Goal: Information Seeking & Learning: Check status

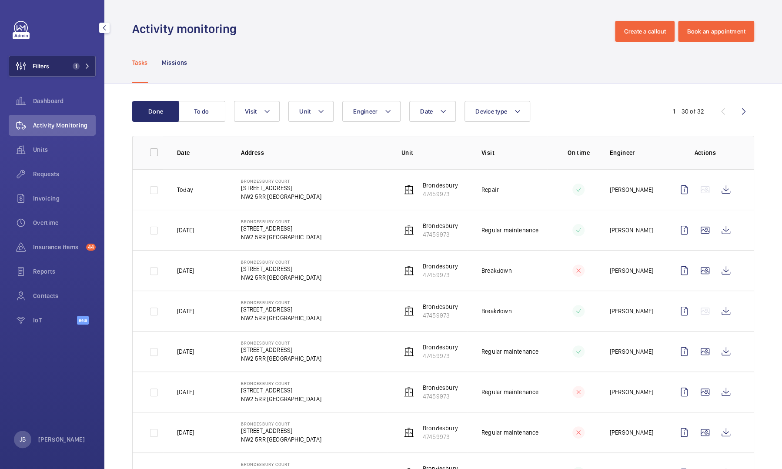
click at [55, 69] on button "Filters 1" at bounding box center [52, 66] width 87 height 21
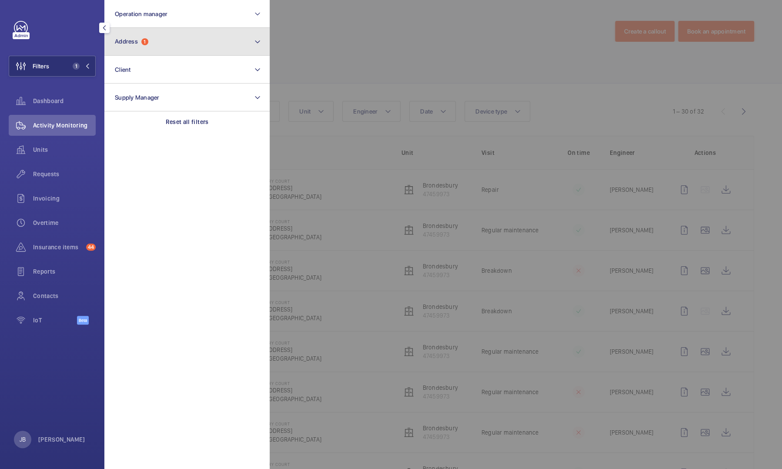
click at [144, 46] on button "Address 1" at bounding box center [186, 42] width 165 height 28
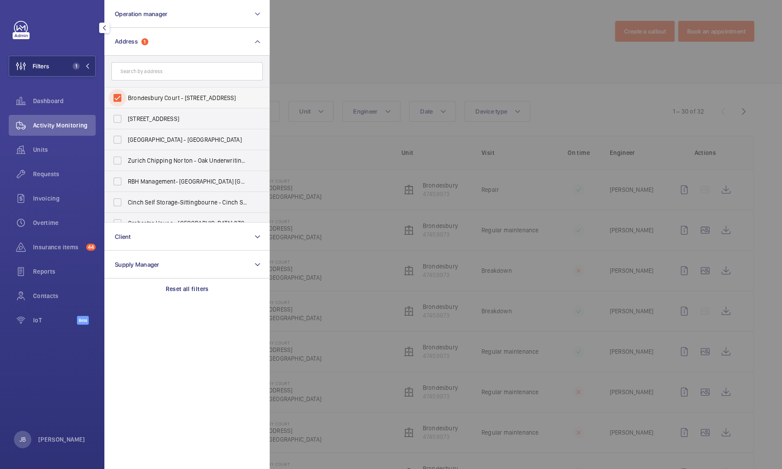
click at [115, 92] on input "Brondesbury Court - [STREET_ADDRESS]" at bounding box center [117, 97] width 17 height 17
checkbox input "false"
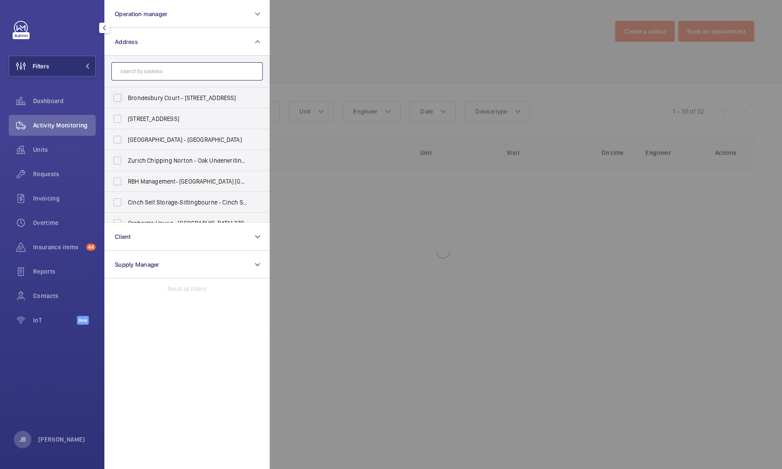
click at [136, 72] on input "text" at bounding box center [186, 71] width 151 height 18
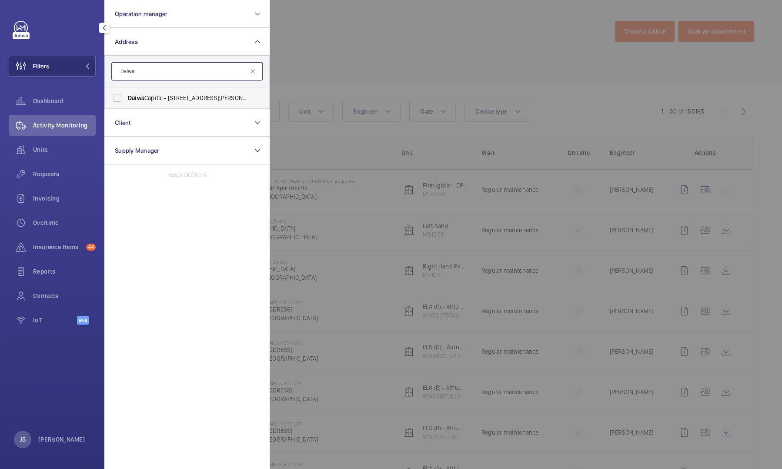
type input "Daiwa"
click at [141, 97] on span "Daiwa" at bounding box center [136, 97] width 17 height 7
click at [126, 97] on input "Daiwa Capital - [STREET_ADDRESS][PERSON_NAME]" at bounding box center [117, 97] width 17 height 17
checkbox input "true"
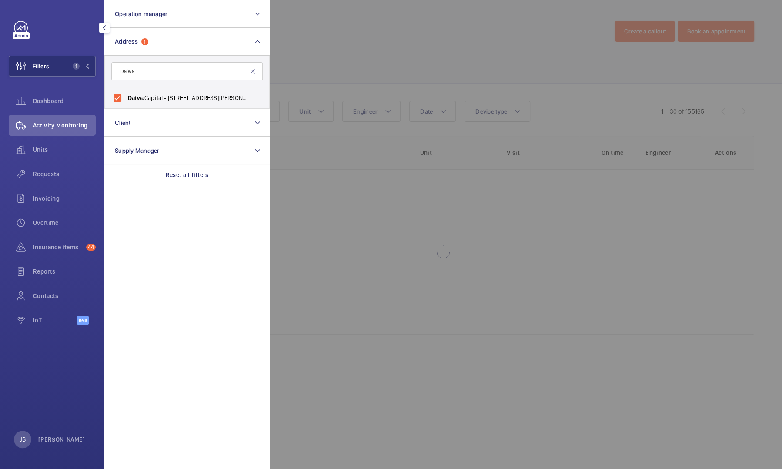
click at [355, 48] on div at bounding box center [661, 234] width 782 height 469
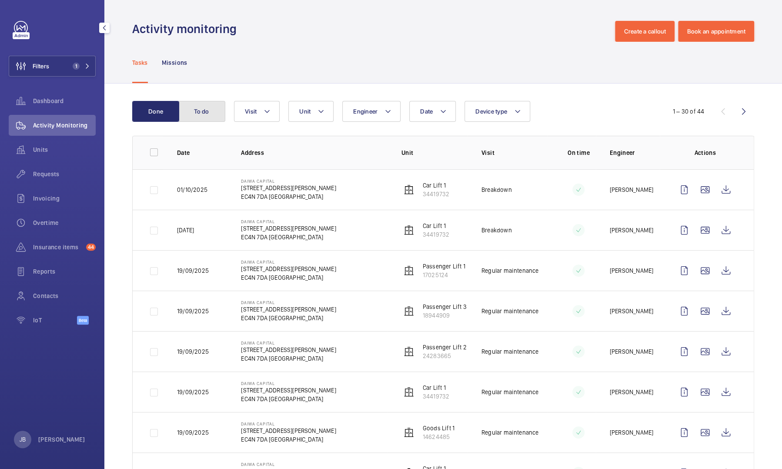
click at [196, 112] on button "To do" at bounding box center [201, 111] width 47 height 21
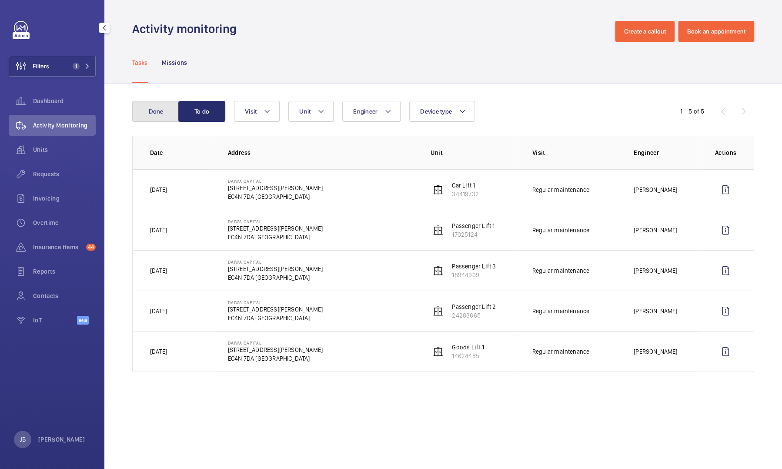
click at [164, 111] on button "Done" at bounding box center [155, 111] width 47 height 21
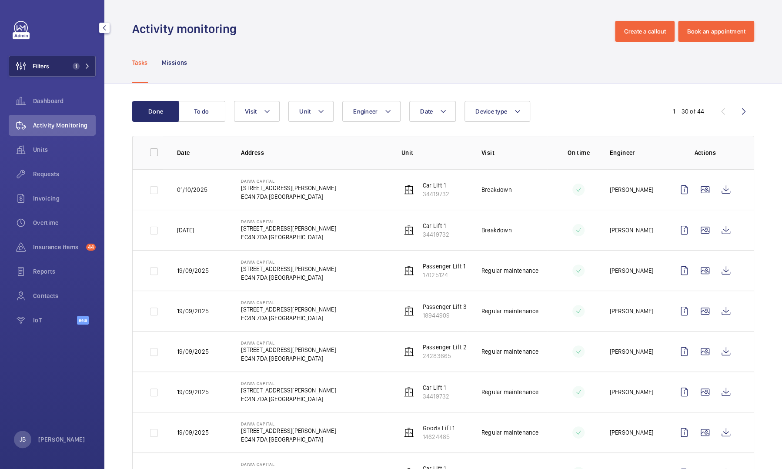
click at [37, 57] on span "Filters" at bounding box center [29, 66] width 40 height 21
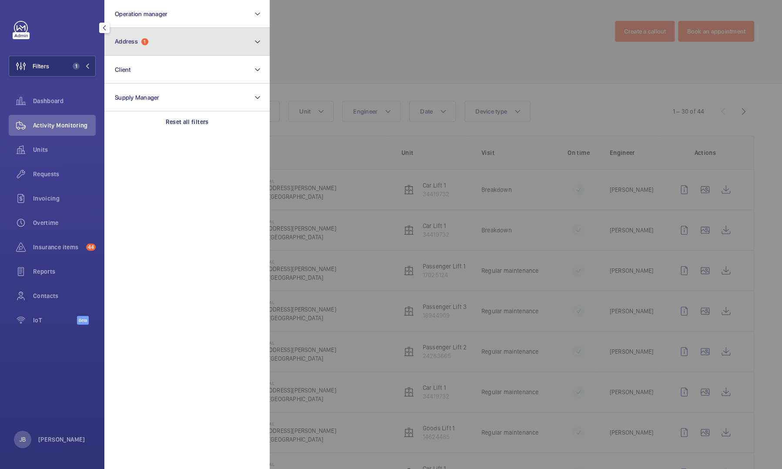
click at [142, 51] on button "Address 1" at bounding box center [186, 42] width 165 height 28
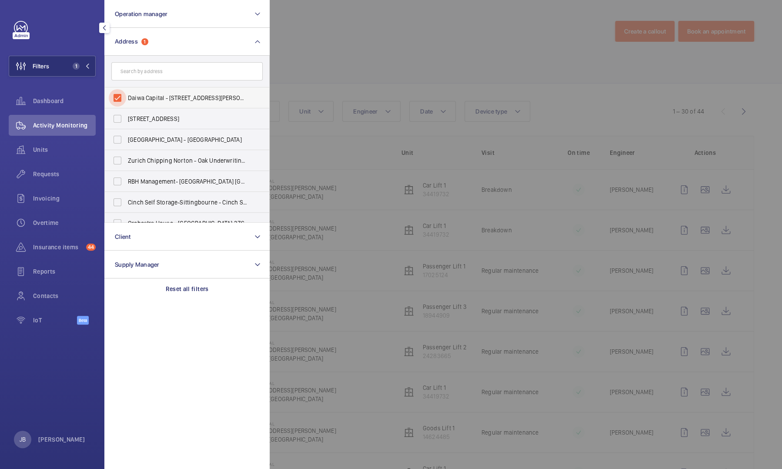
click at [115, 93] on input "Daiwa Capital - [STREET_ADDRESS][PERSON_NAME]" at bounding box center [117, 97] width 17 height 17
checkbox input "false"
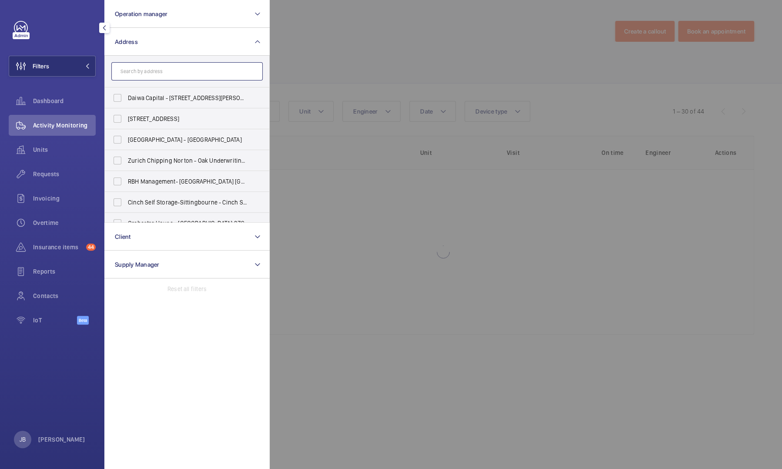
click at [132, 73] on input "text" at bounding box center [186, 71] width 151 height 18
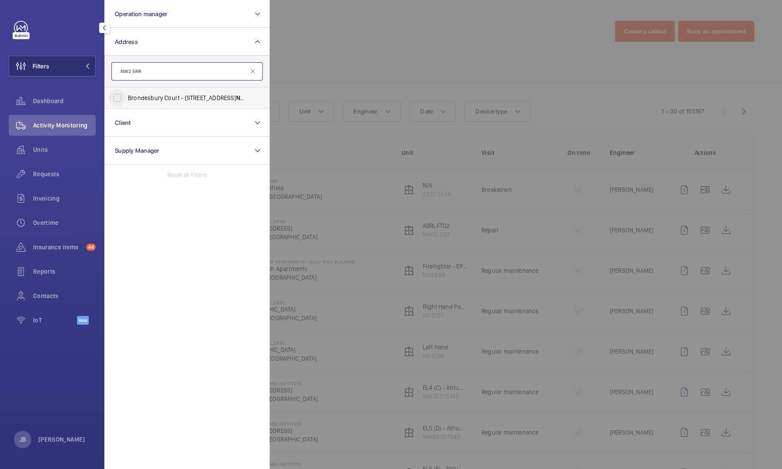
type input "NW2 5RR"
click at [114, 102] on input "Brondesbury Court - [STREET_ADDRESS]" at bounding box center [117, 97] width 17 height 17
checkbox input "true"
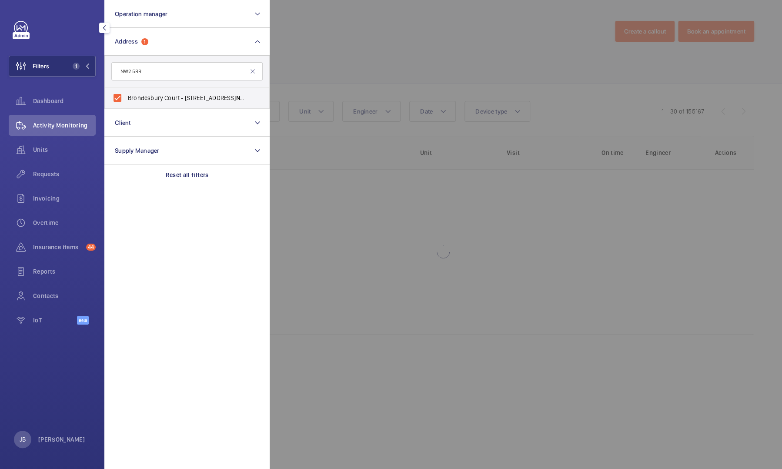
click at [300, 49] on div at bounding box center [661, 234] width 782 height 469
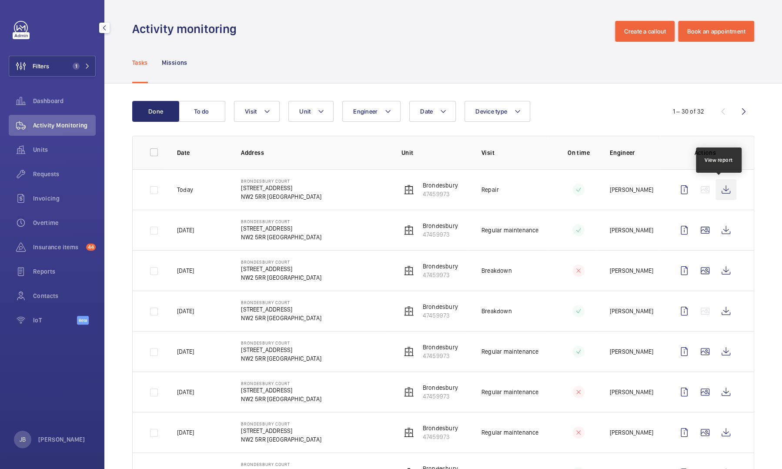
click at [716, 191] on wm-front-icon-button at bounding box center [726, 189] width 21 height 21
click at [61, 66] on button "Filters 1" at bounding box center [52, 66] width 87 height 21
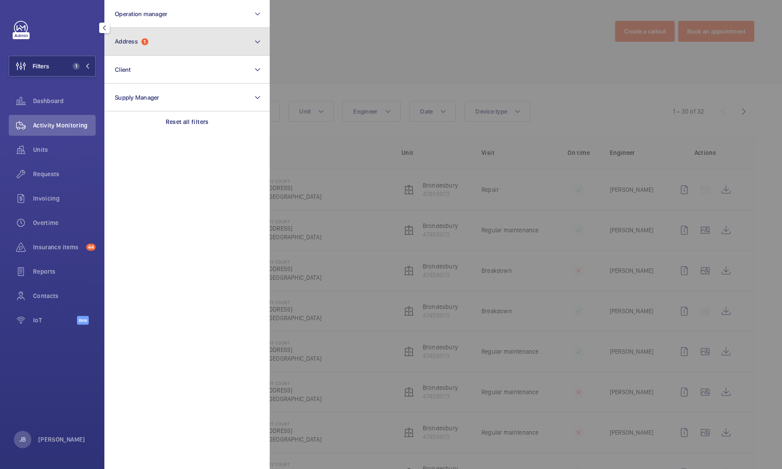
click at [152, 43] on button "Address 1" at bounding box center [186, 42] width 165 height 28
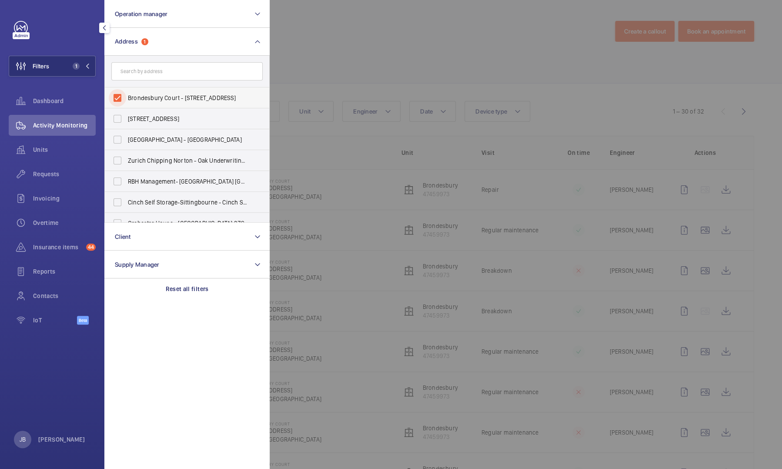
click at [111, 97] on input "Brondesbury Court - [STREET_ADDRESS]" at bounding box center [117, 97] width 17 height 17
checkbox input "false"
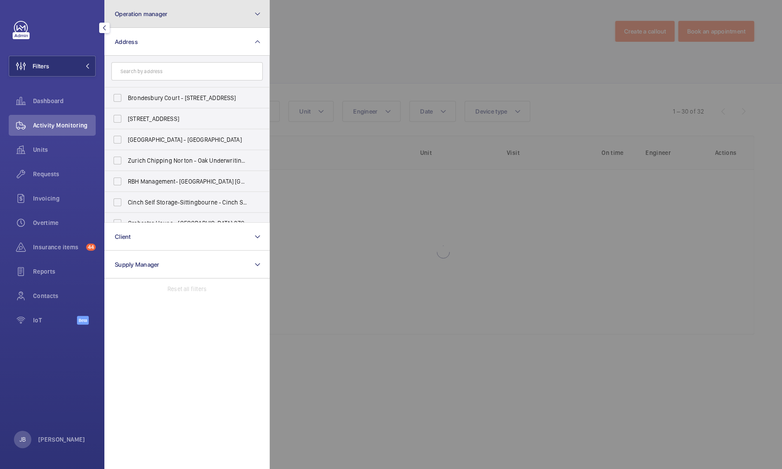
click at [170, 15] on button "Operation manager" at bounding box center [186, 14] width 165 height 28
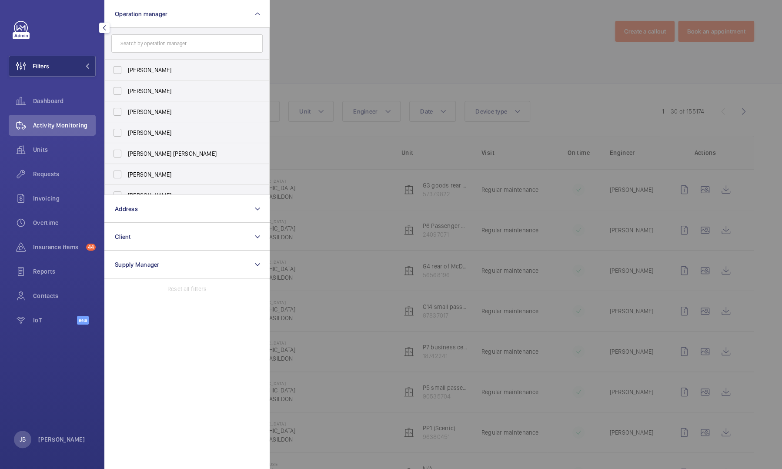
type input "c"
click at [335, 50] on div at bounding box center [661, 234] width 782 height 469
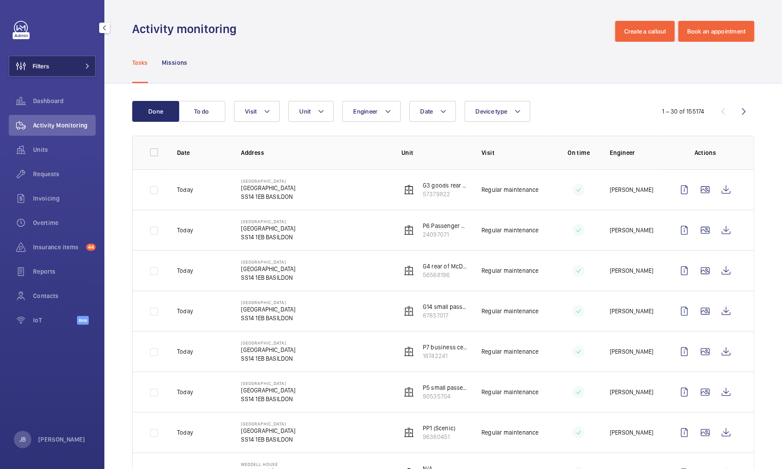
click at [65, 70] on button "Filters" at bounding box center [52, 66] width 87 height 21
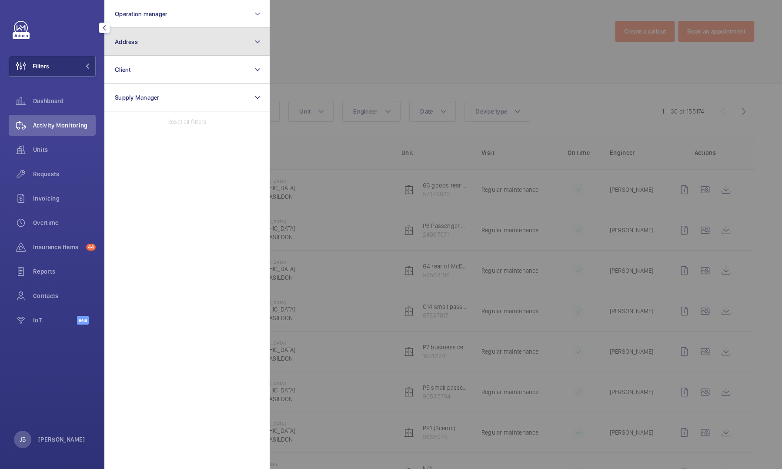
click at [171, 45] on button "Address" at bounding box center [186, 42] width 165 height 28
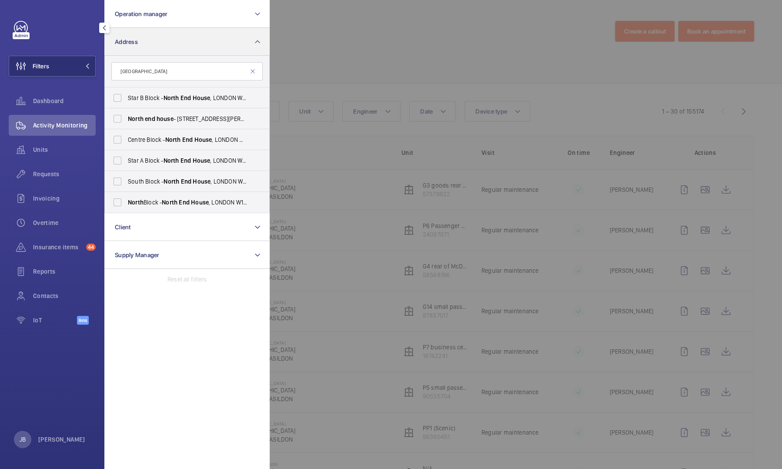
type input "[GEOGRAPHIC_DATA]"
click at [137, 121] on span "North" at bounding box center [136, 118] width 16 height 7
click at [126, 121] on input "[GEOGRAPHIC_DATA] - [STREET_ADDRESS][PERSON_NAME]" at bounding box center [117, 118] width 17 height 17
checkbox input "true"
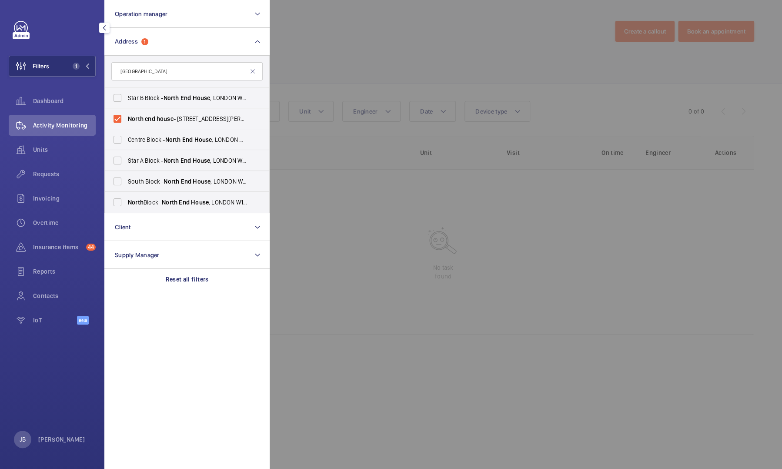
click at [352, 58] on div at bounding box center [661, 234] width 782 height 469
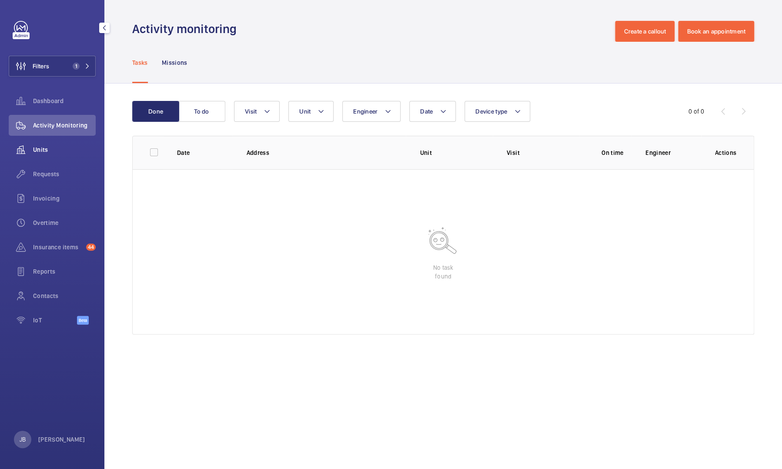
click at [56, 149] on span "Units" at bounding box center [64, 149] width 63 height 9
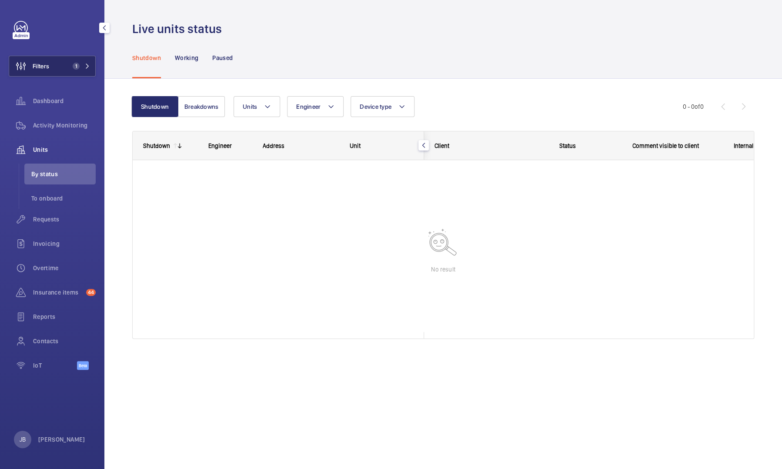
click at [64, 61] on button "Filters 1" at bounding box center [52, 66] width 87 height 21
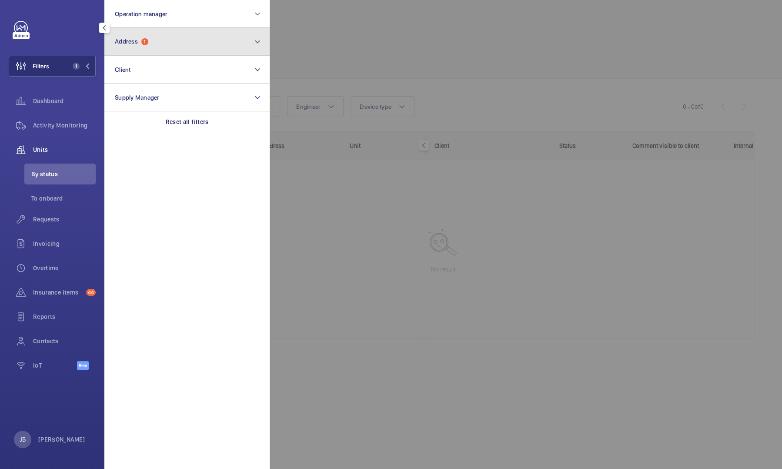
click at [158, 51] on button "Address 1" at bounding box center [186, 42] width 165 height 28
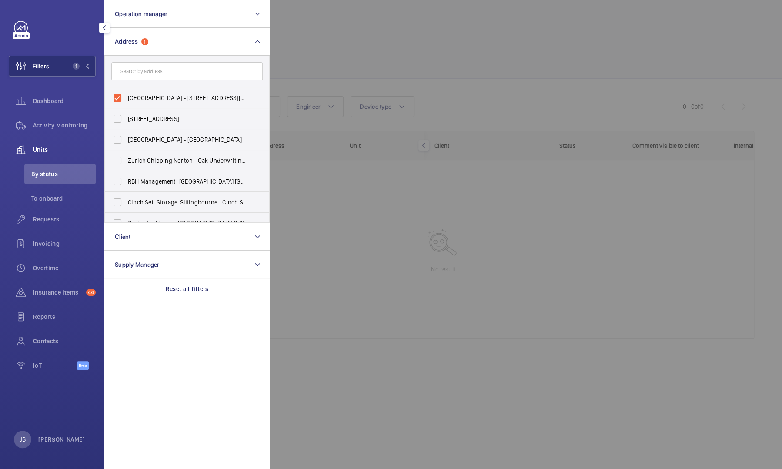
drag, startPoint x: 349, startPoint y: 49, endPoint x: 345, endPoint y: 49, distance: 4.8
click at [349, 49] on div at bounding box center [661, 234] width 782 height 469
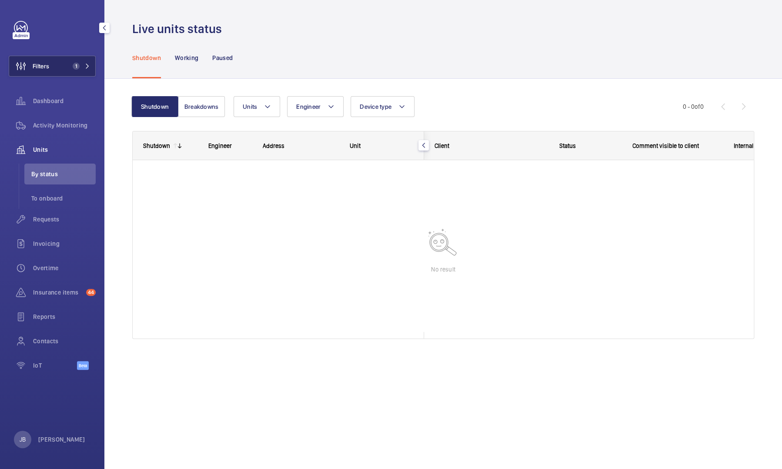
click at [59, 66] on button "Filters 1" at bounding box center [52, 66] width 87 height 21
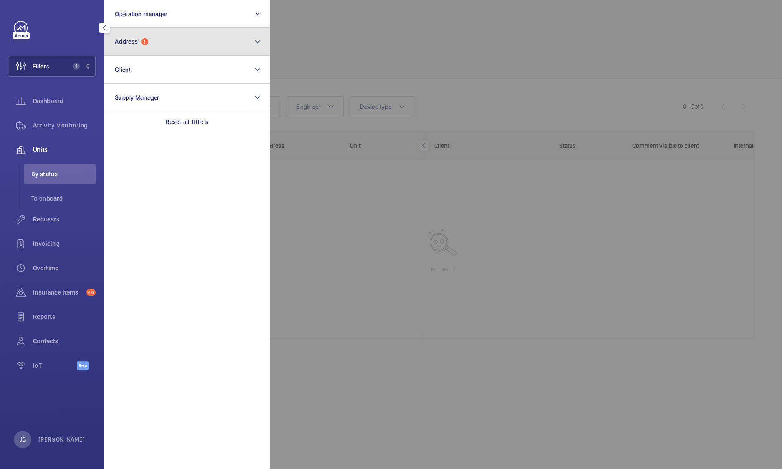
click at [158, 42] on button "Address 1" at bounding box center [186, 42] width 165 height 28
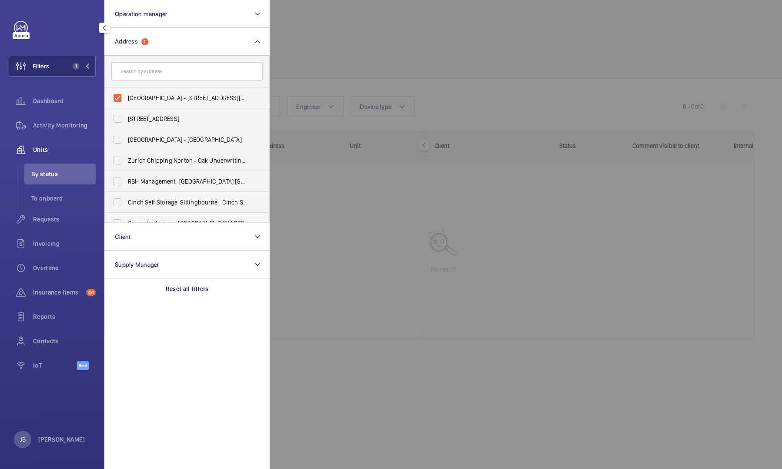
click at [136, 70] on input "text" at bounding box center [186, 71] width 151 height 18
click at [120, 100] on input "[GEOGRAPHIC_DATA] - [STREET_ADDRESS][PERSON_NAME]" at bounding box center [117, 97] width 17 height 17
checkbox input "false"
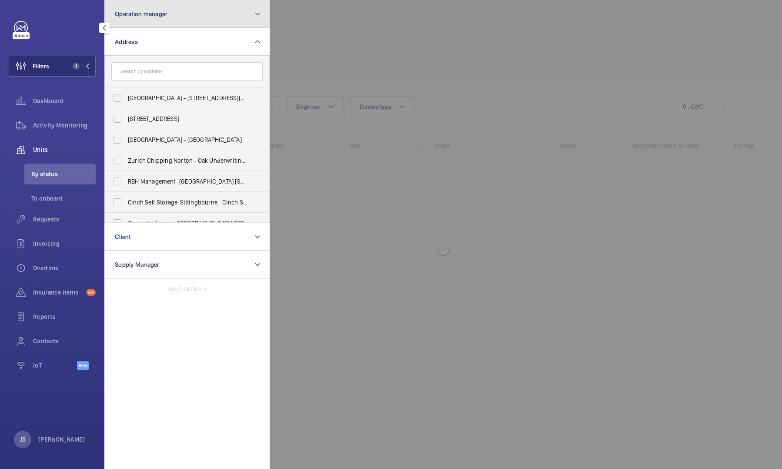
click at [174, 18] on button "Operation manager" at bounding box center [186, 14] width 165 height 28
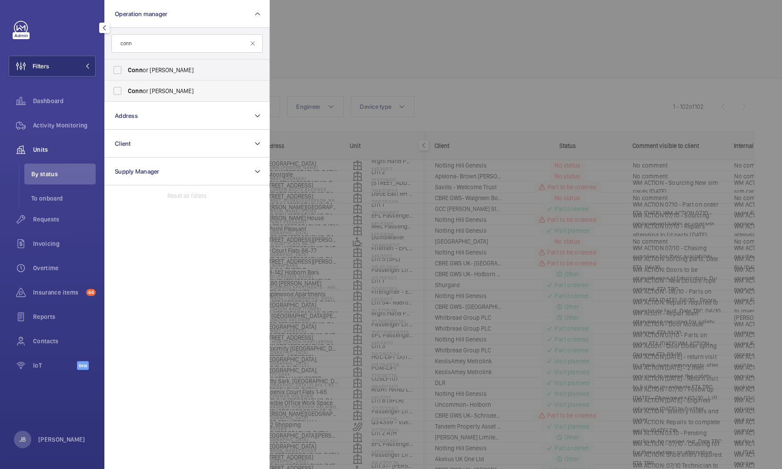
type input "conn"
click at [133, 91] on span "Conn" at bounding box center [135, 90] width 15 height 7
click at [126, 91] on input "Conn or [PERSON_NAME]" at bounding box center [117, 90] width 17 height 17
checkbox input "true"
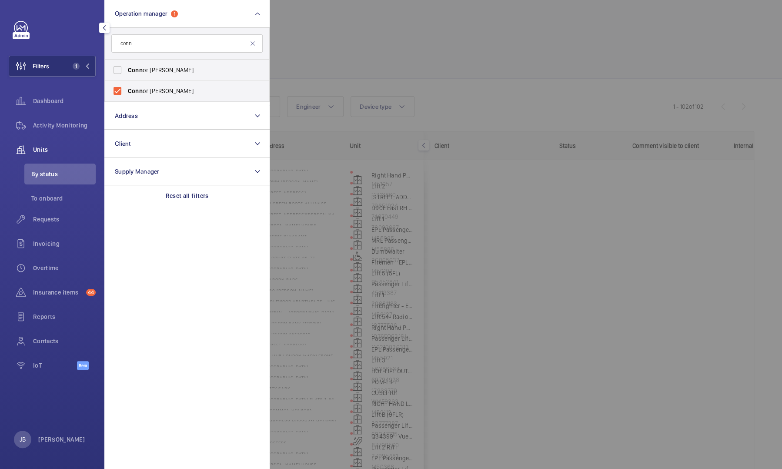
click at [336, 31] on div at bounding box center [661, 234] width 782 height 469
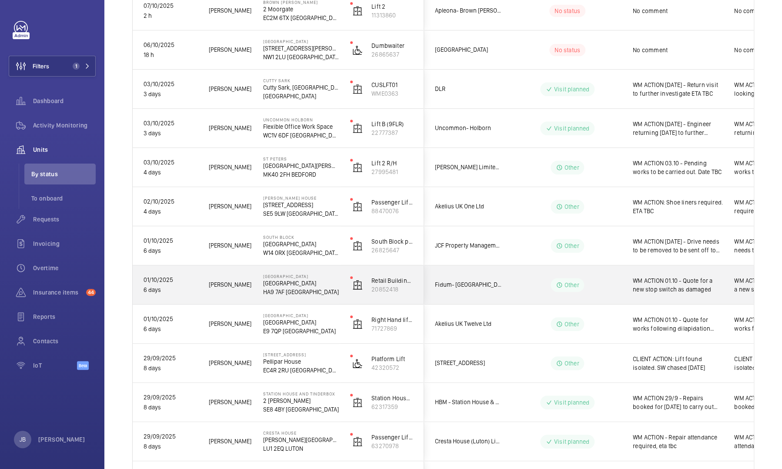
scroll to position [174, 0]
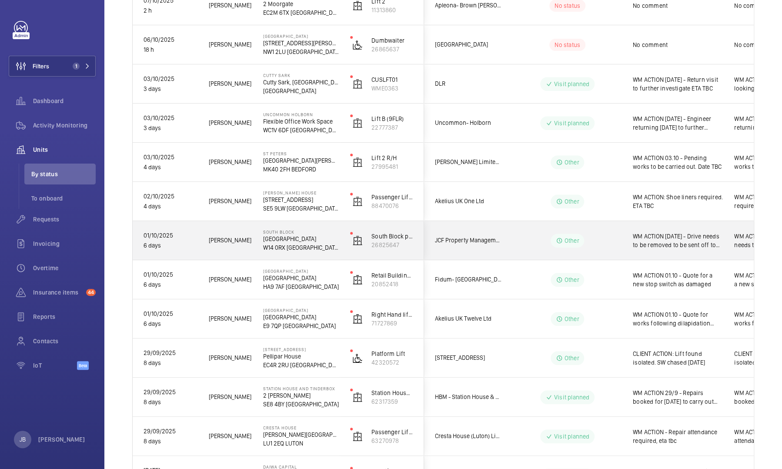
click at [677, 244] on span "WM ACTION [DATE] - Drive needs to be removed to be sent off to be upgraded and …" at bounding box center [678, 240] width 90 height 17
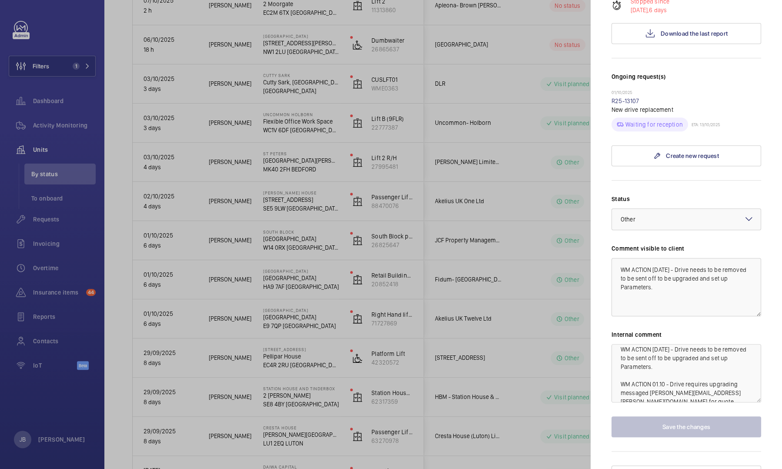
scroll to position [9, 0]
click at [625, 97] on link "R25-13107" at bounding box center [626, 100] width 28 height 7
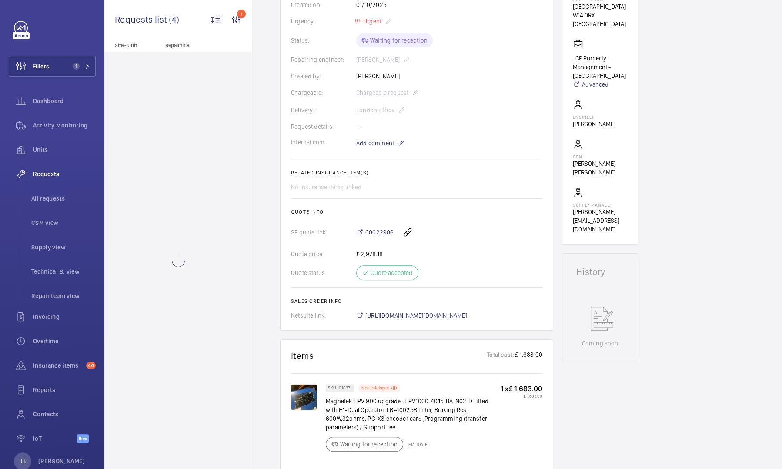
scroll to position [174, 0]
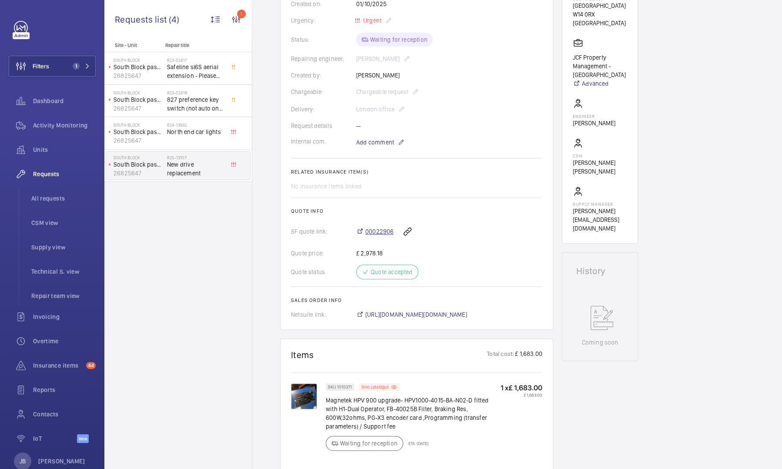
click at [380, 232] on span "00022906" at bounding box center [379, 231] width 28 height 9
